Goal: Information Seeking & Learning: Learn about a topic

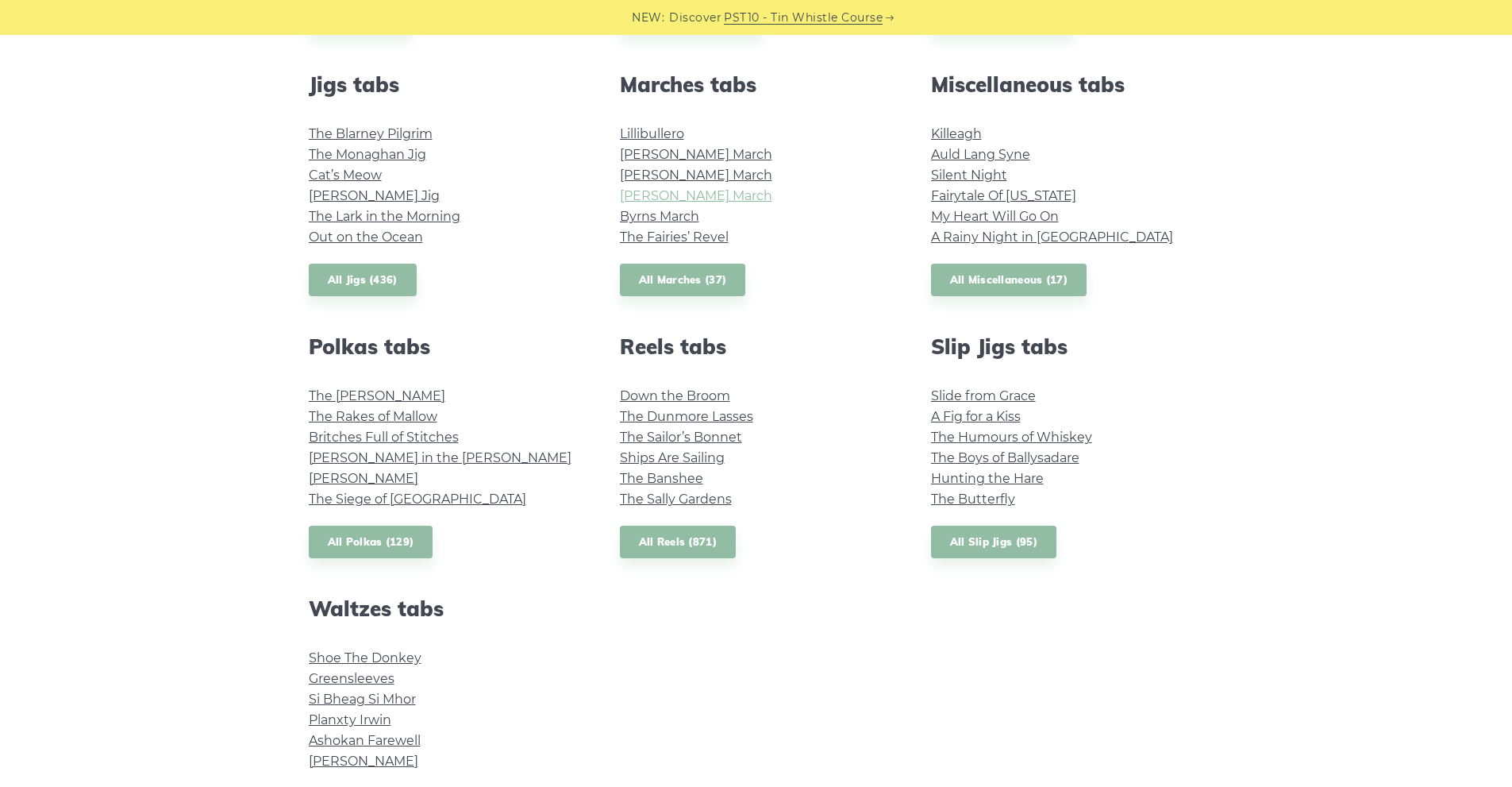
click at [687, 195] on link "[PERSON_NAME] March" at bounding box center [696, 196] width 152 height 15
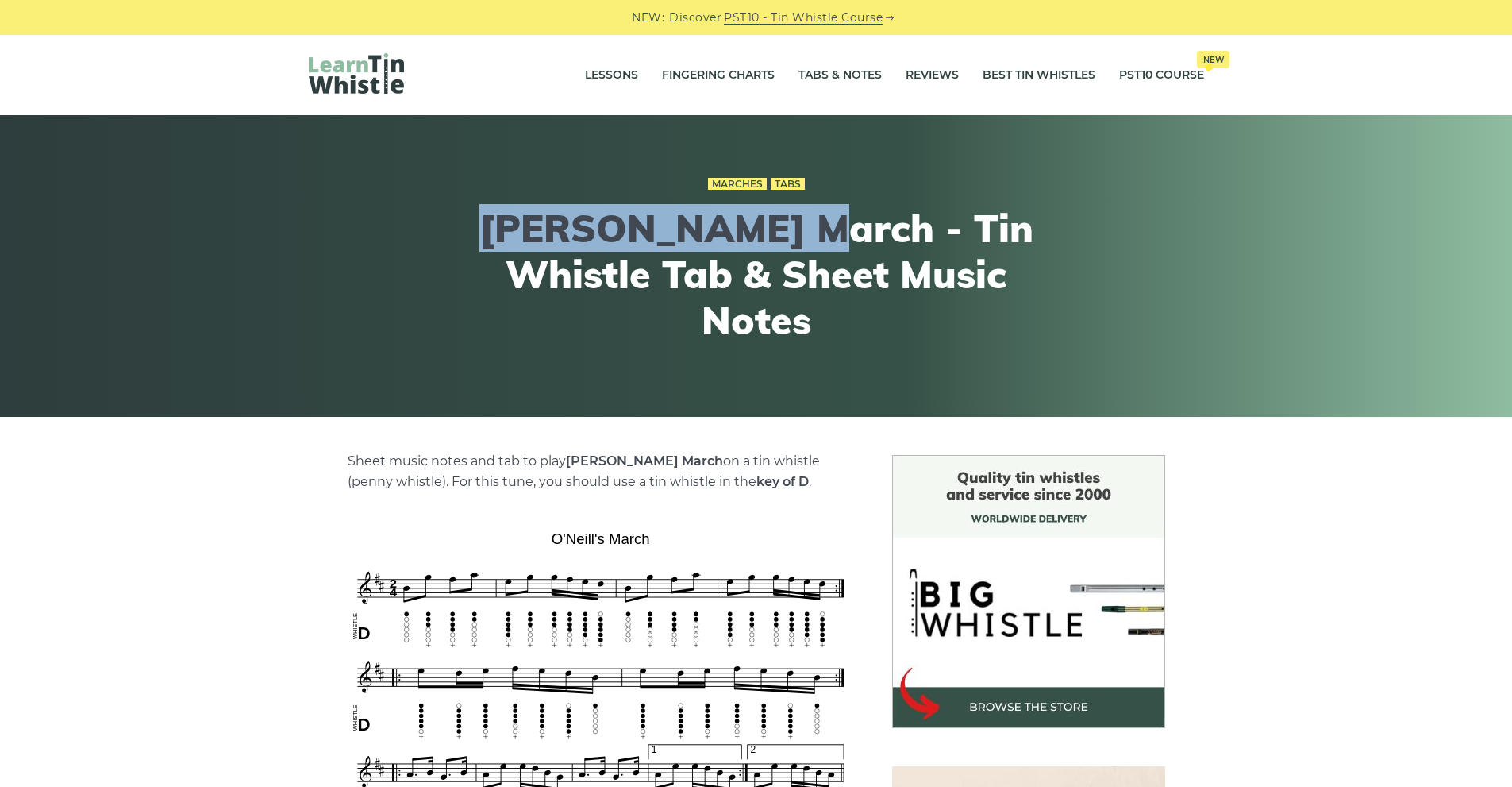
drag, startPoint x: 493, startPoint y: 247, endPoint x: 775, endPoint y: 266, distance: 282.6
click at [775, 266] on h1 "[PERSON_NAME] March - Tin Whistle Tab & Sheet Music Notes" at bounding box center [757, 274] width 584 height 137
